Goal: Use online tool/utility: Use online tool/utility

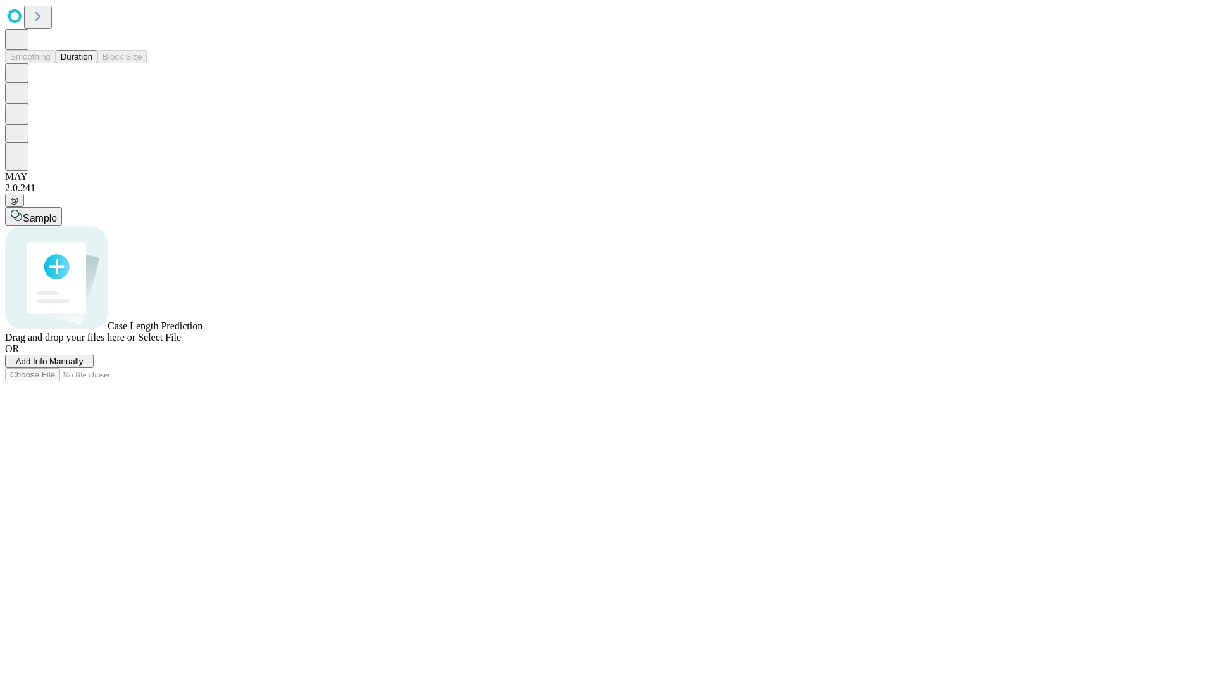
click at [84, 366] on span "Add Info Manually" at bounding box center [50, 360] width 68 height 9
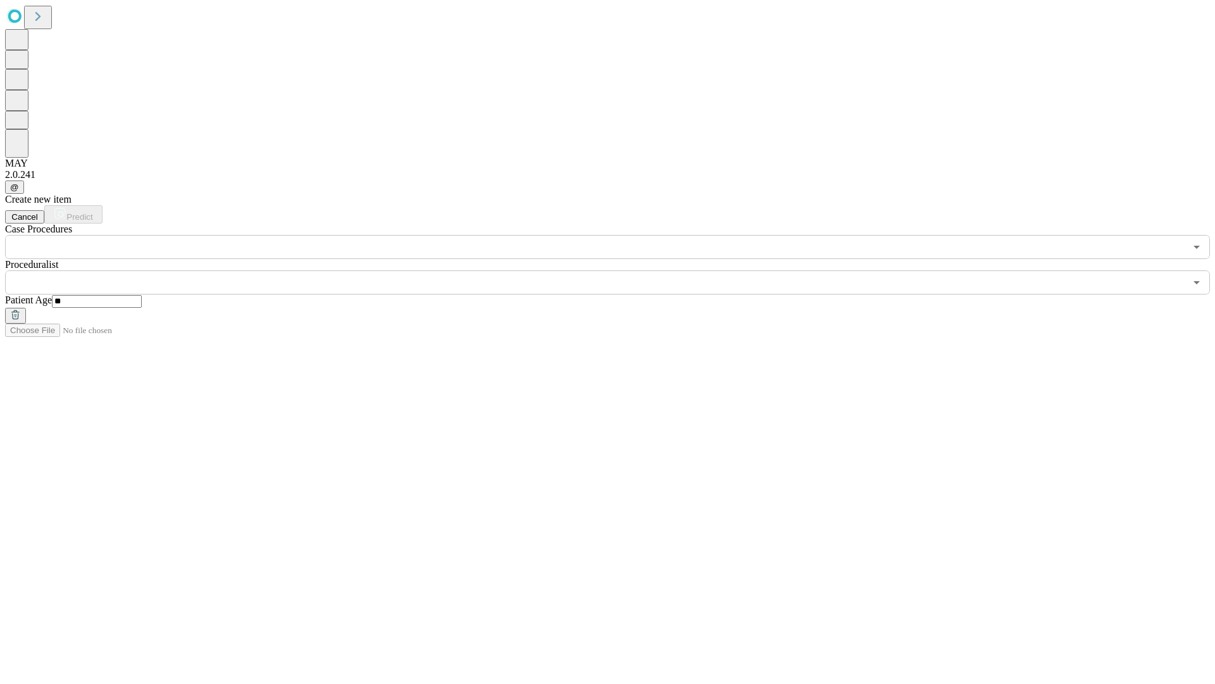
type input "**"
click at [616, 270] on input "text" at bounding box center [595, 282] width 1180 height 24
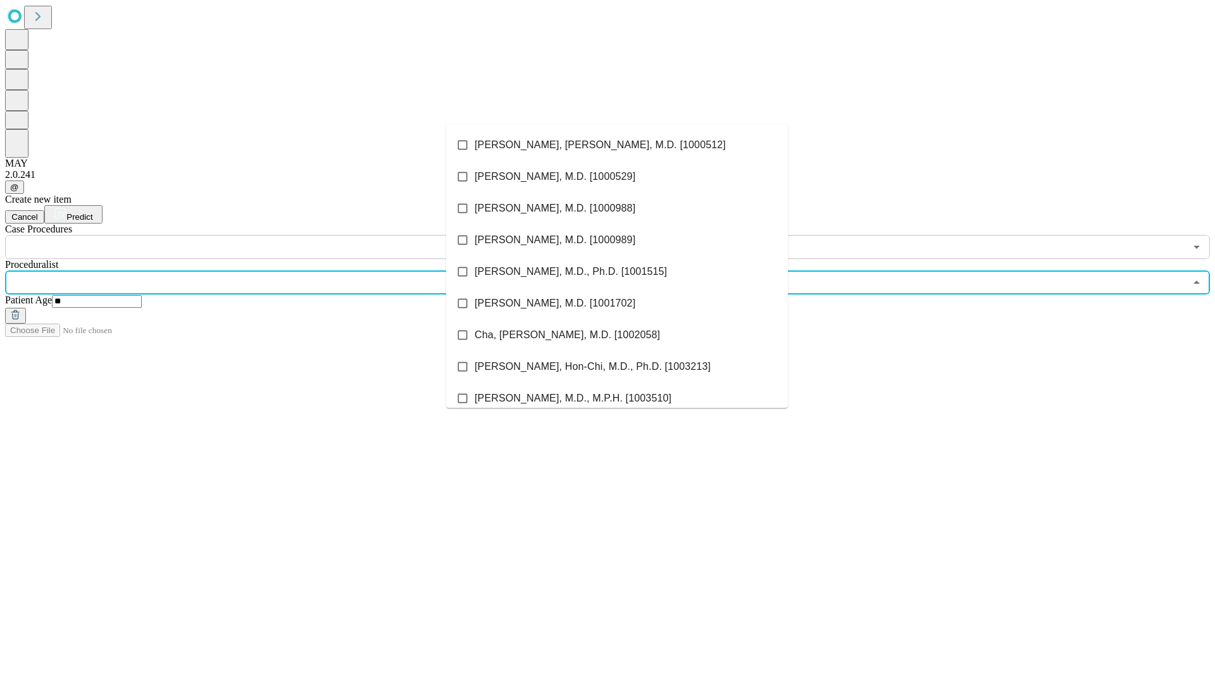
click at [617, 145] on li "[PERSON_NAME], [PERSON_NAME], M.D. [1000512]" at bounding box center [617, 145] width 342 height 32
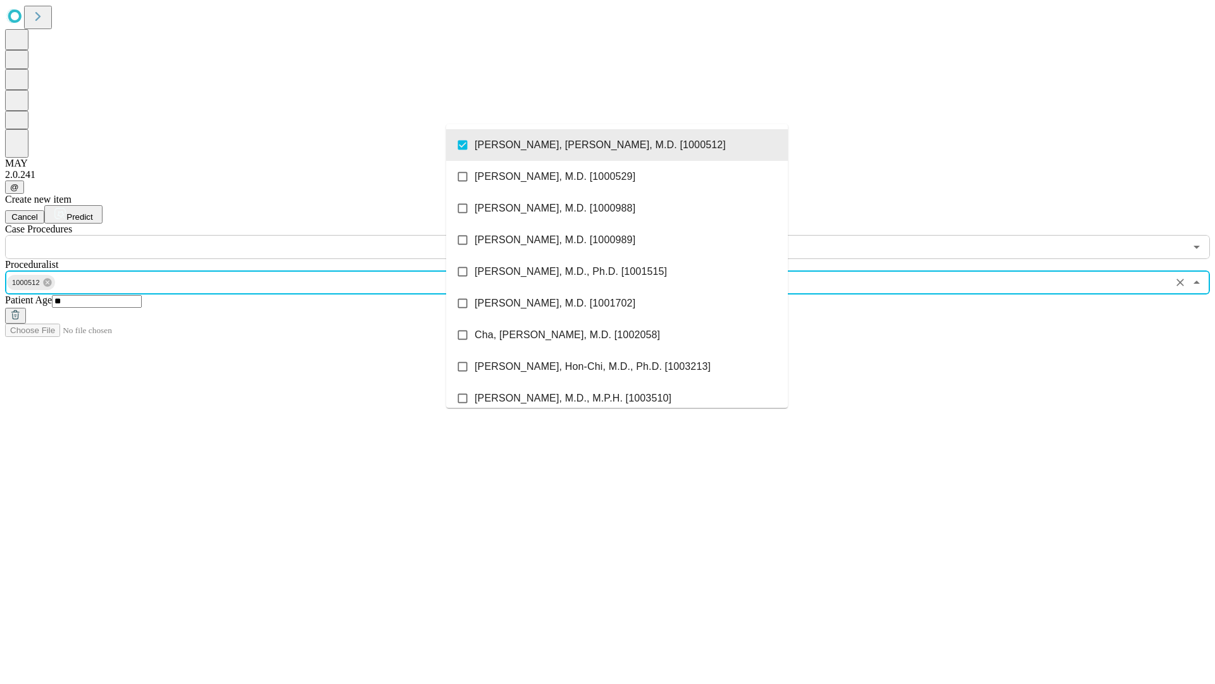
click at [266, 235] on input "text" at bounding box center [595, 247] width 1180 height 24
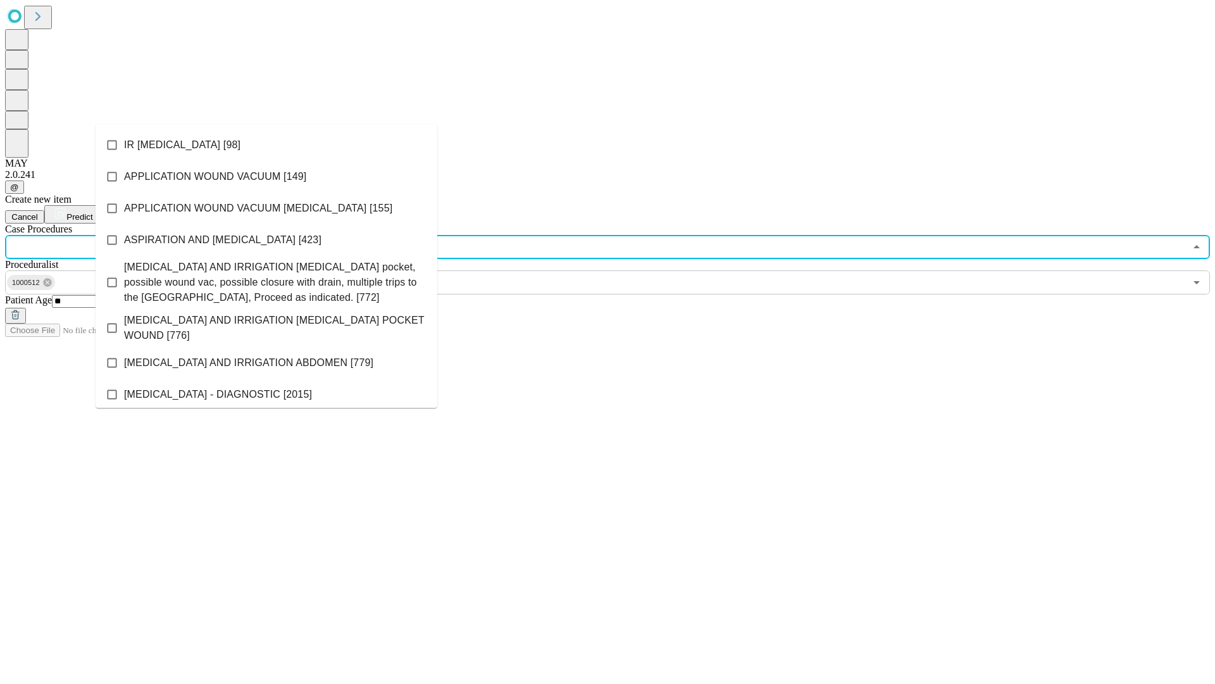
click at [266, 145] on li "IR [MEDICAL_DATA] [98]" at bounding box center [267, 145] width 342 height 32
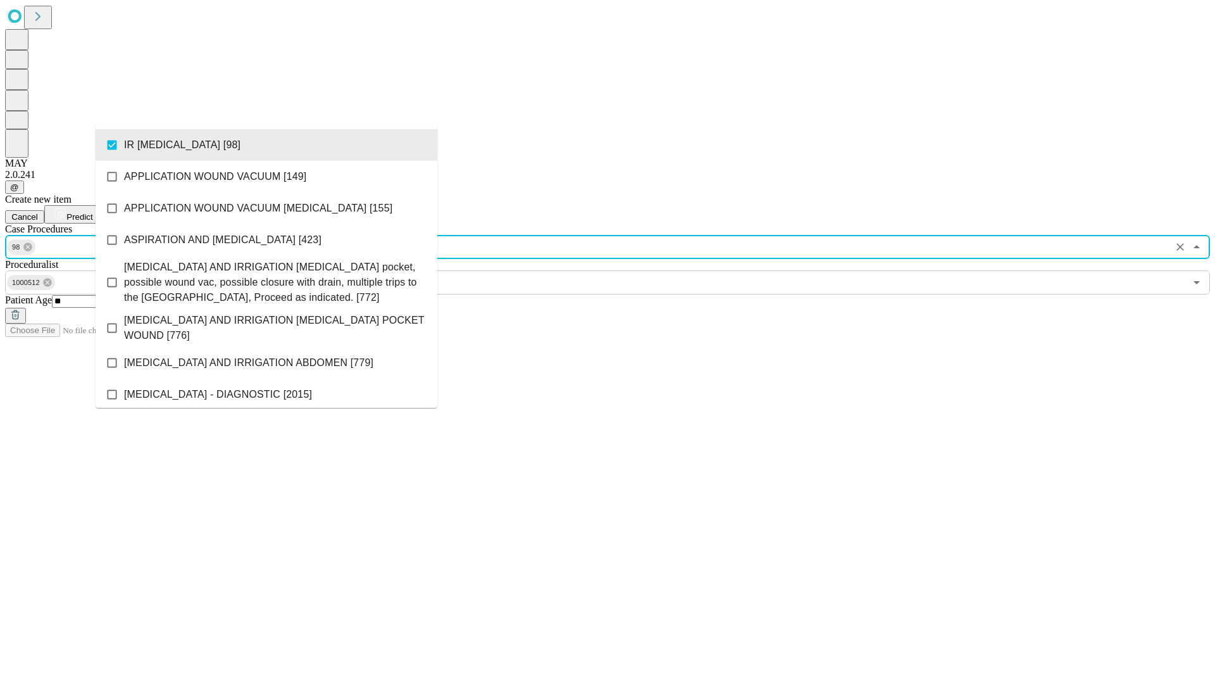
click at [92, 212] on span "Predict" at bounding box center [79, 216] width 26 height 9
